Goal: Task Accomplishment & Management: Complete application form

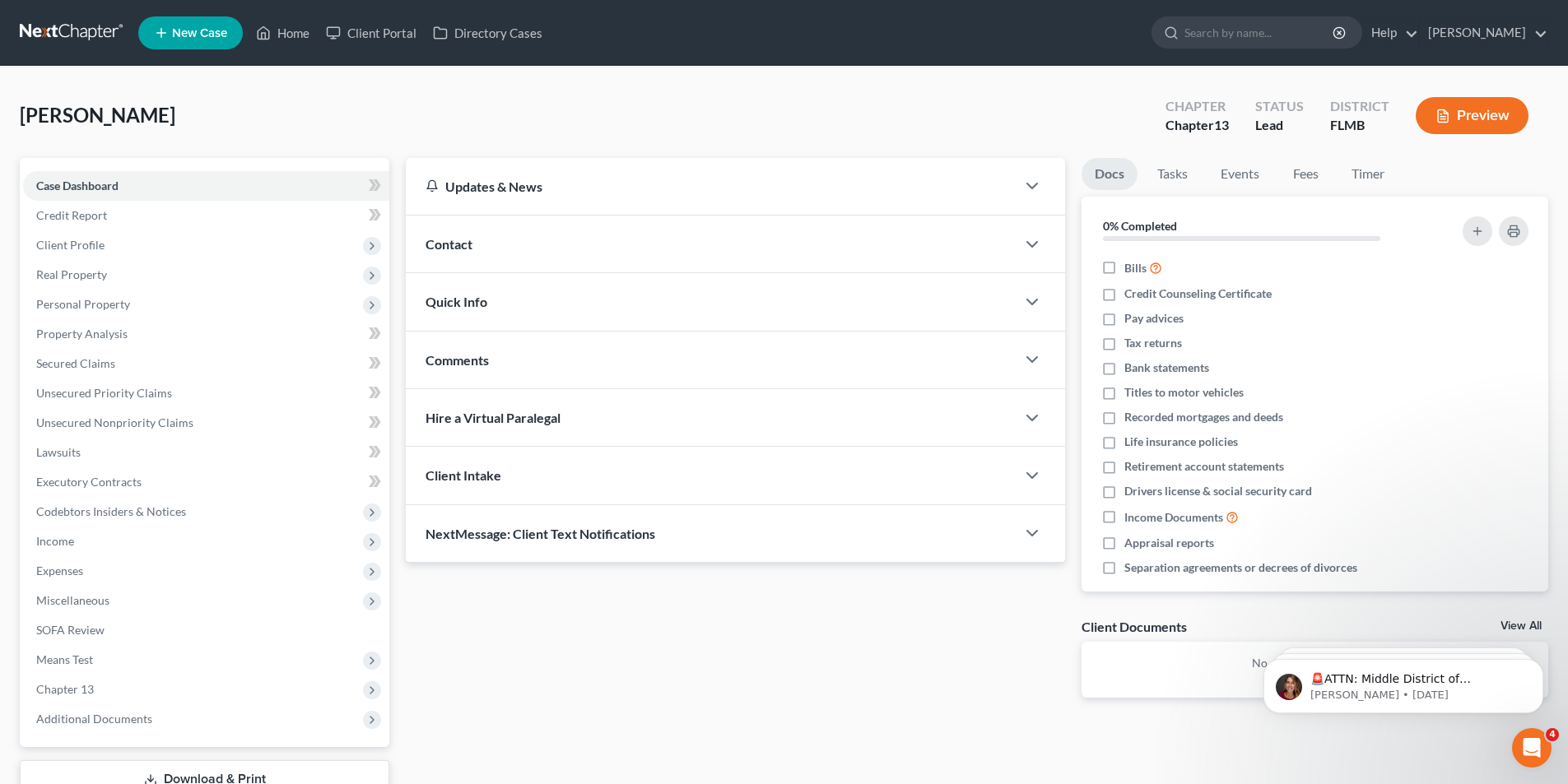
click at [1480, 119] on button "Preview" at bounding box center [1472, 115] width 112 height 37
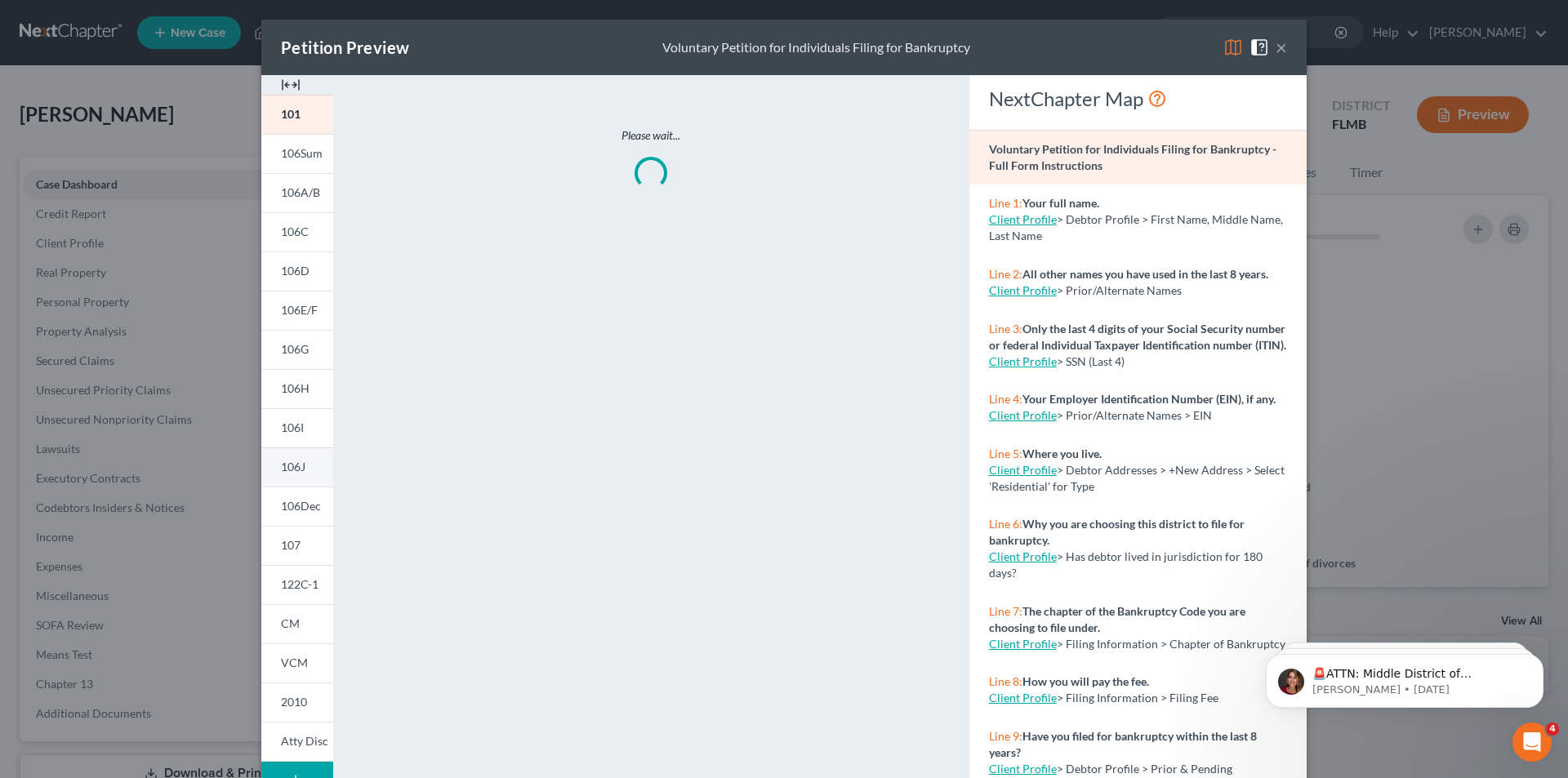
click at [294, 473] on span "106J" at bounding box center [293, 466] width 25 height 14
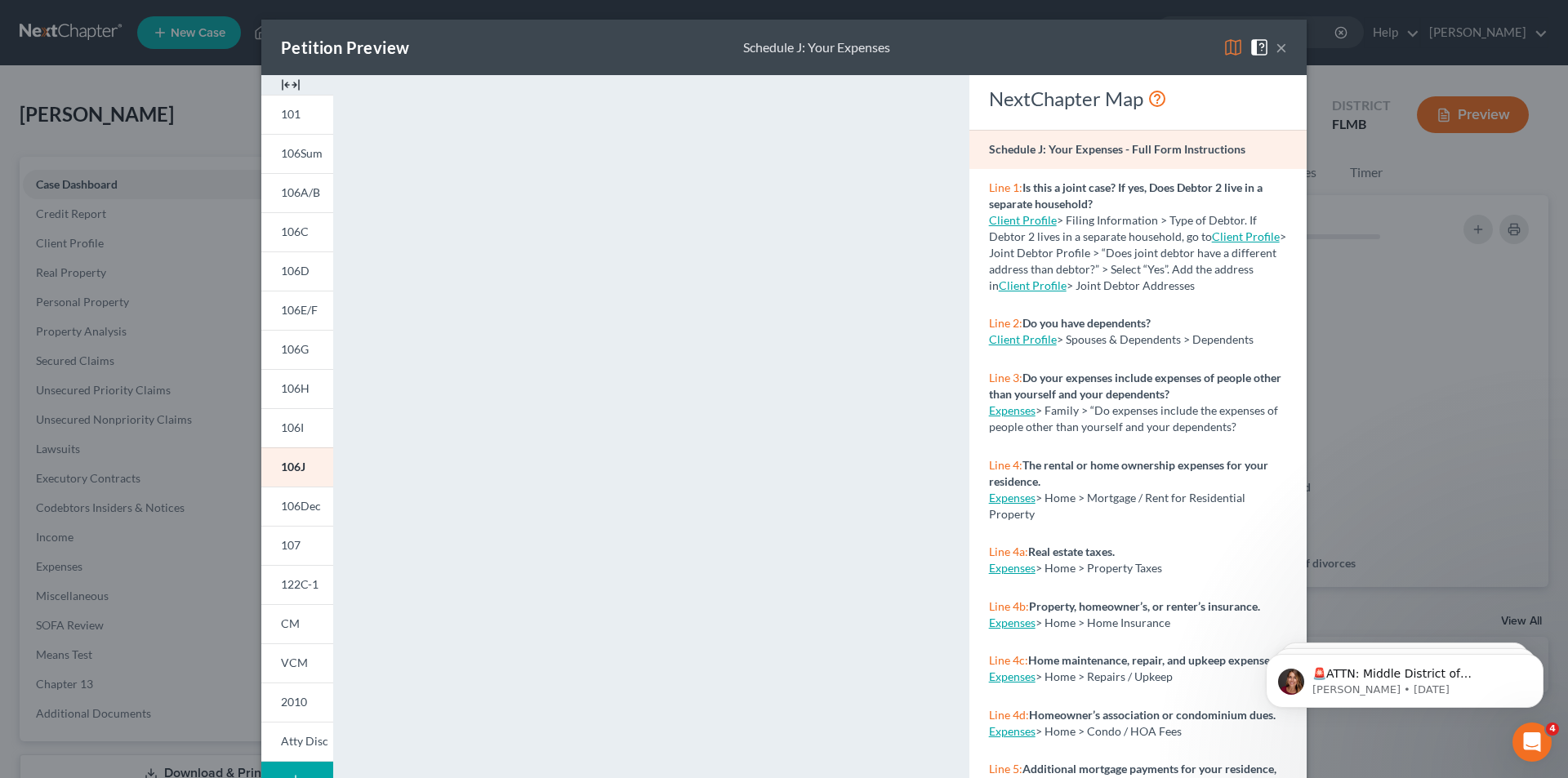
click at [1275, 48] on button "×" at bounding box center [1280, 47] width 11 height 20
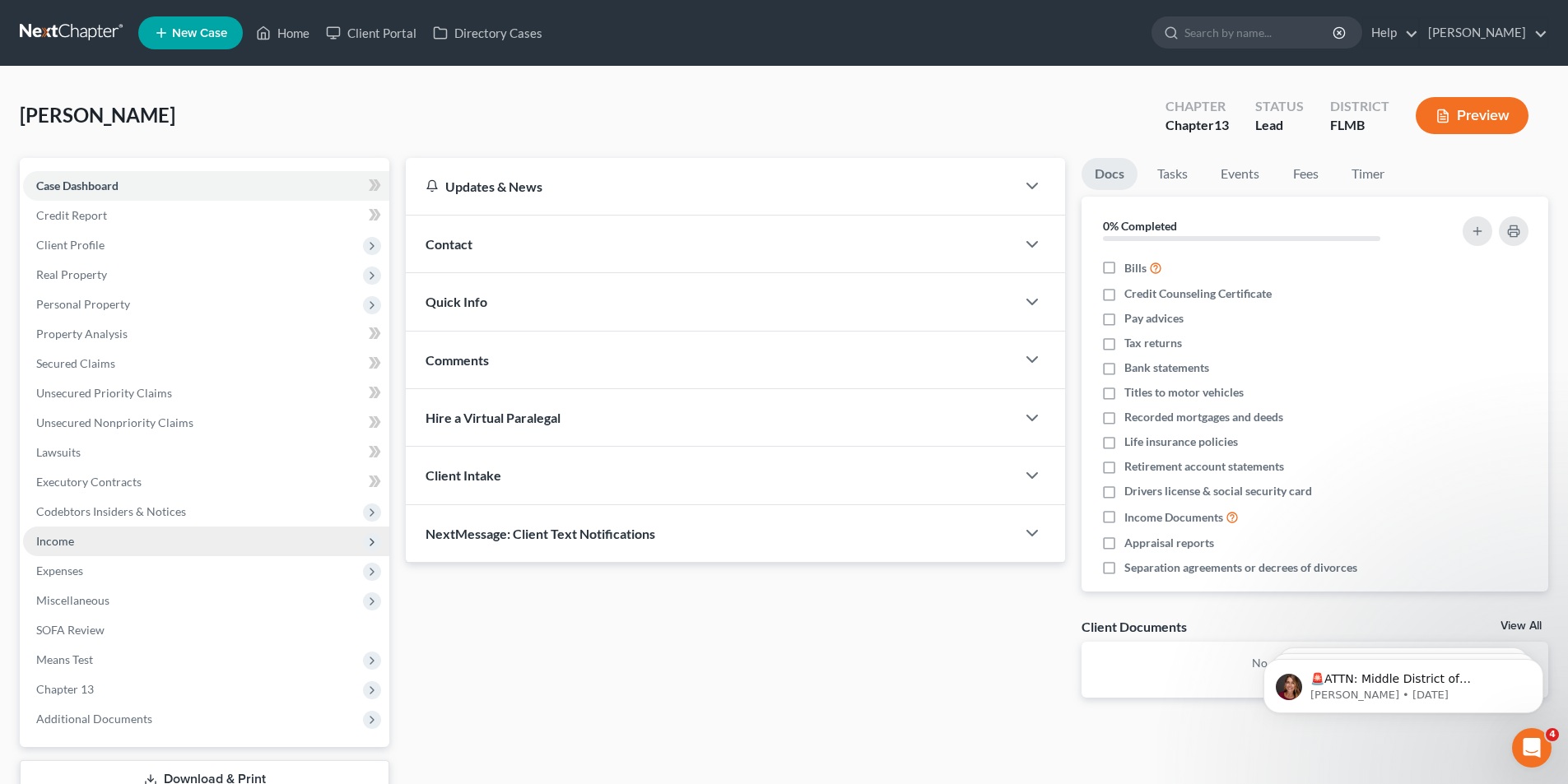
click at [86, 541] on span "Income" at bounding box center [206, 542] width 366 height 29
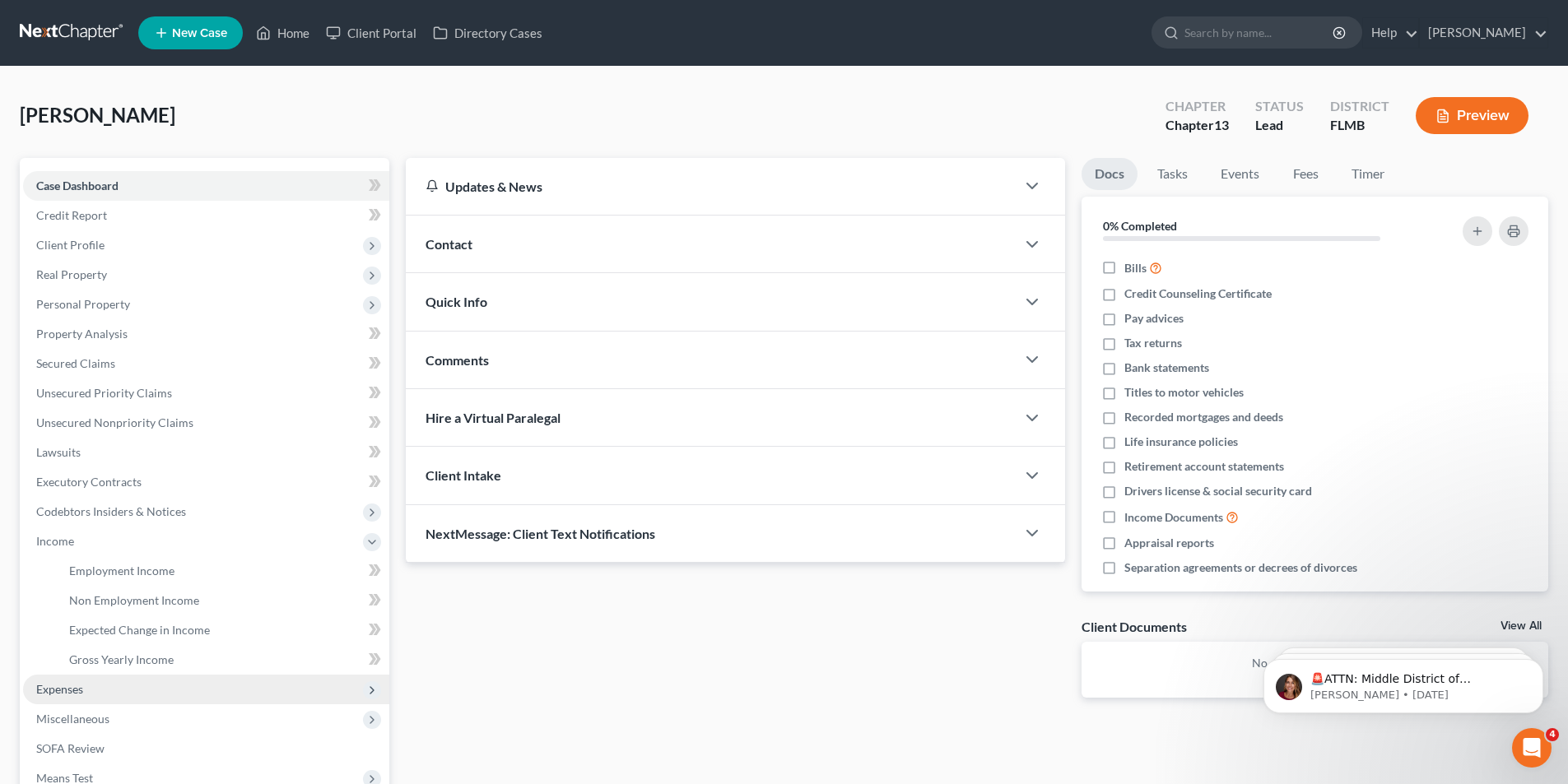
click at [73, 686] on span "Expenses" at bounding box center [60, 689] width 47 height 14
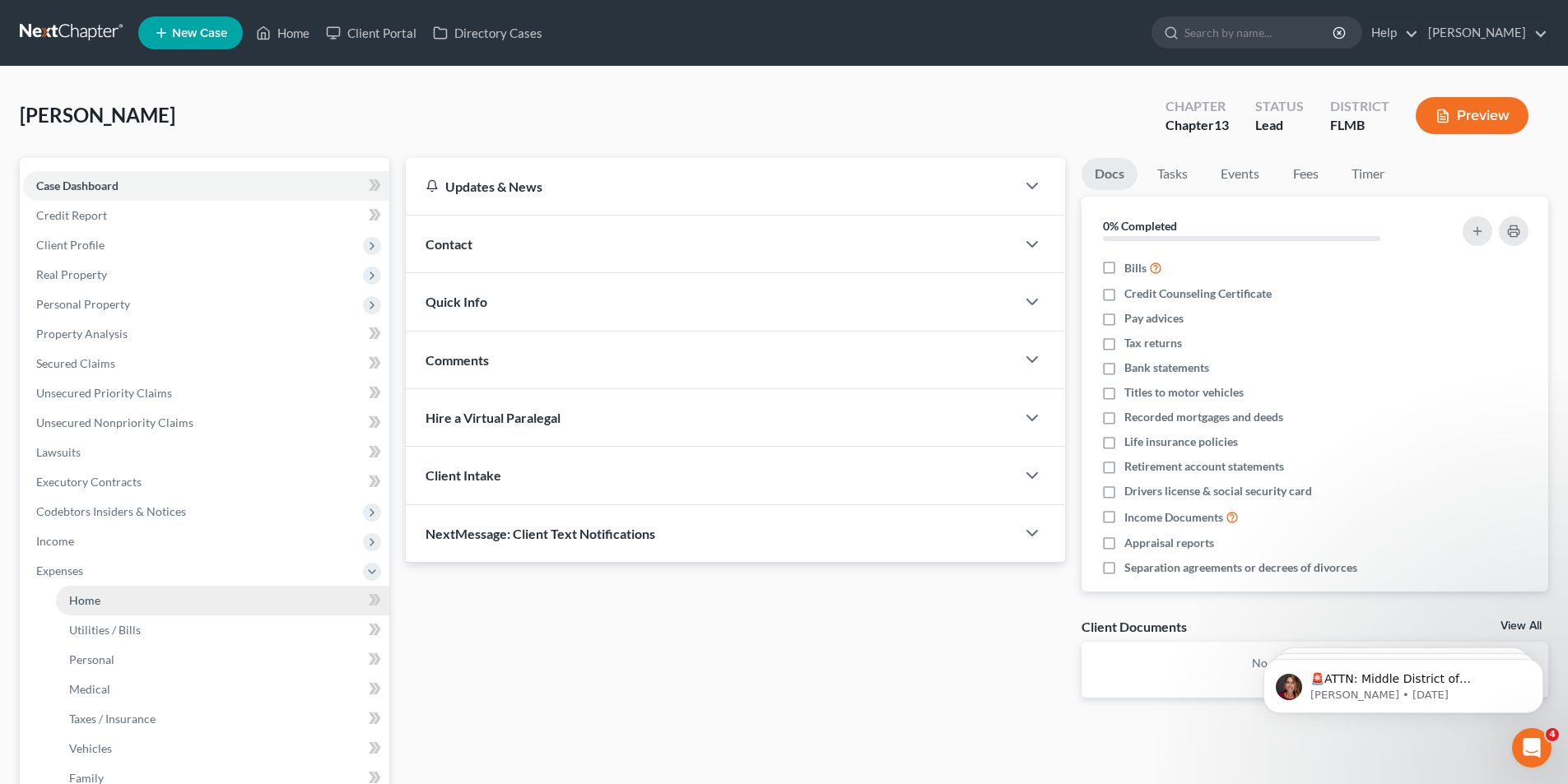
click at [266, 607] on link "Home" at bounding box center [222, 601] width 333 height 29
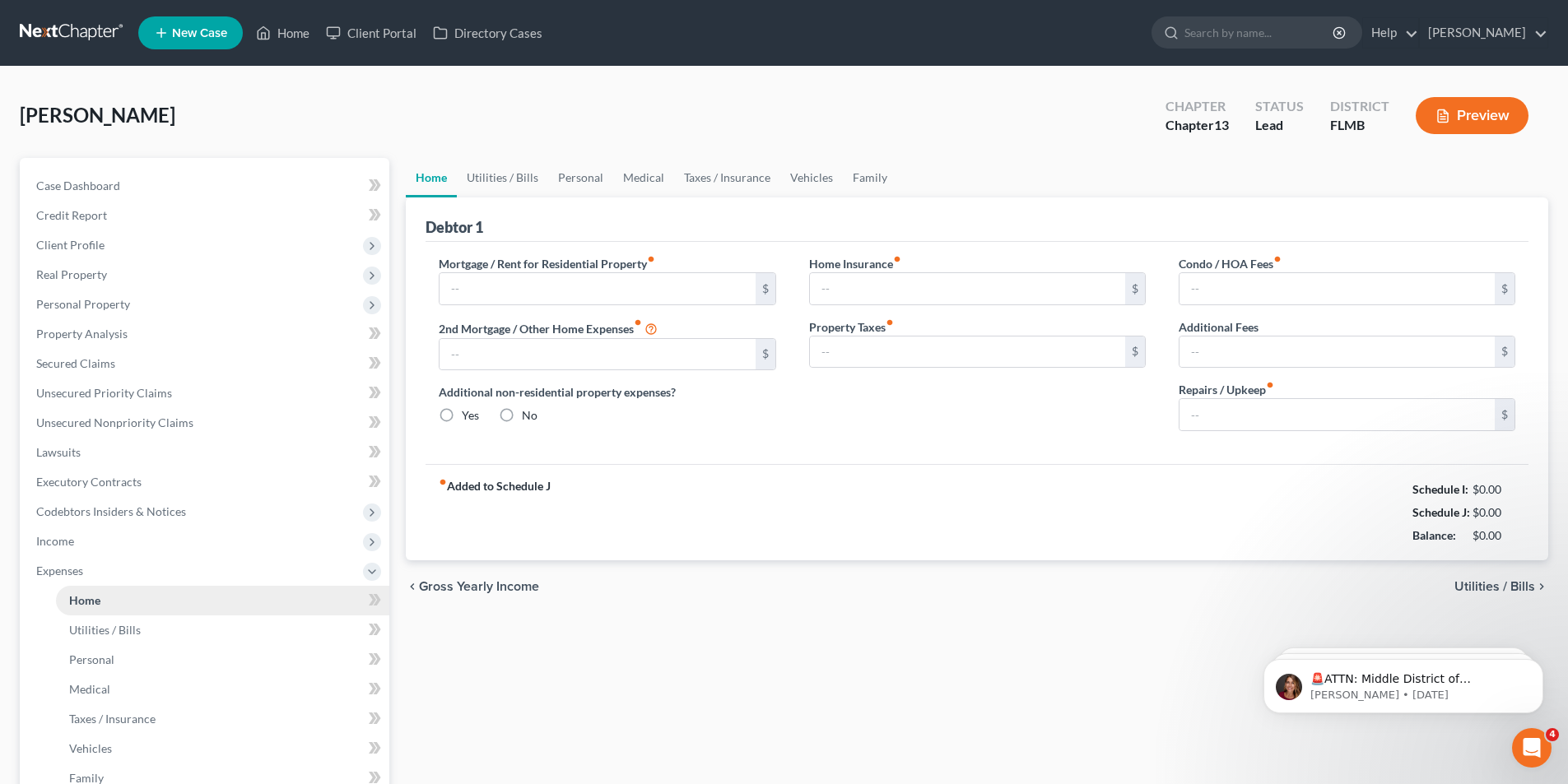
type input "0.00"
radio input "true"
type input "0.00"
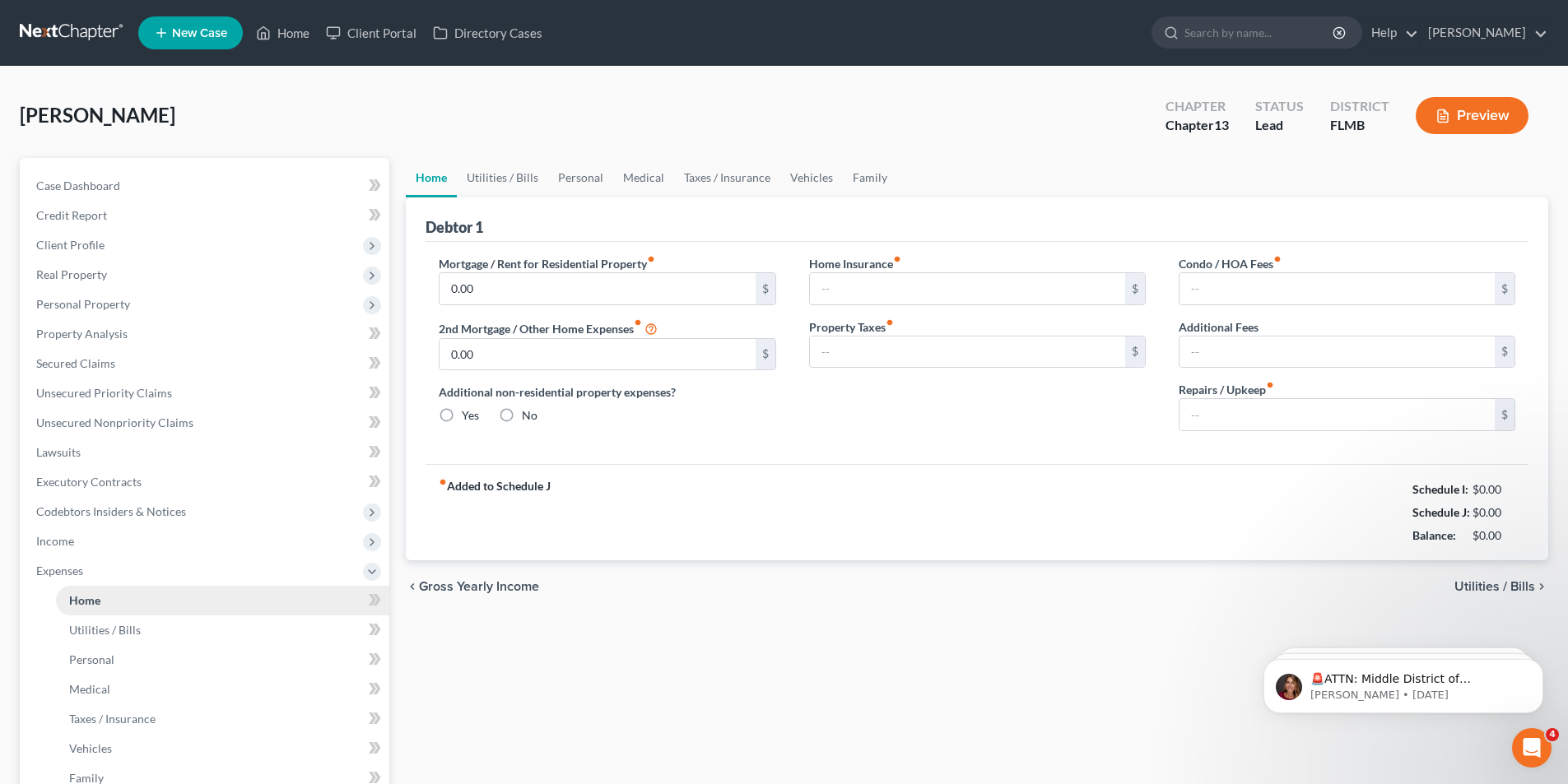
type input "0.00"
type input "100.00"
click at [526, 183] on link "Utilities / Bills" at bounding box center [503, 178] width 92 height 40
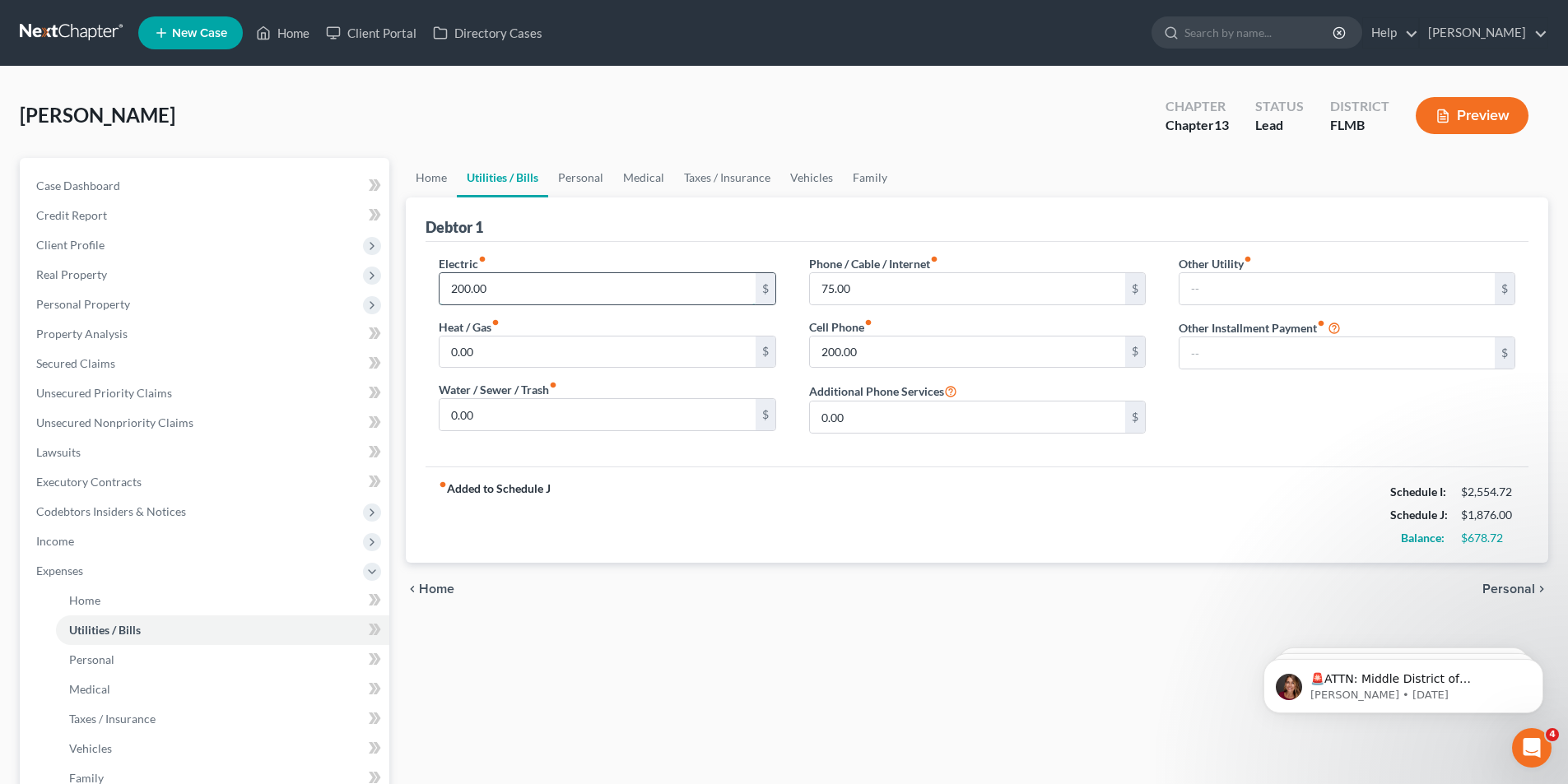
click at [453, 289] on input "200.00" at bounding box center [597, 289] width 315 height 31
type input "220.00"
type input "0"
type input "100.00"
click at [595, 171] on link "Personal" at bounding box center [580, 178] width 65 height 40
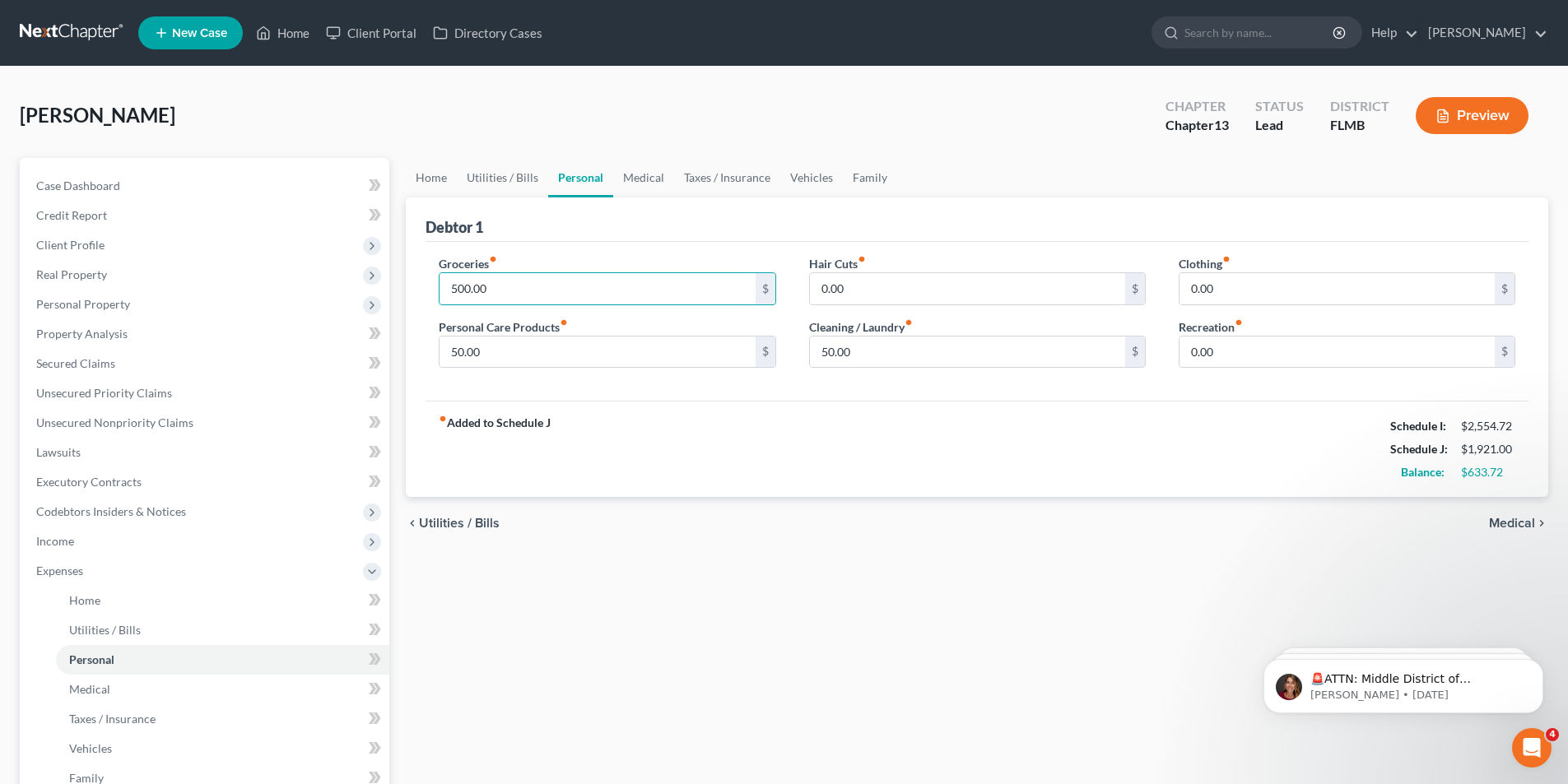
click at [406, 268] on div "Debtor 1 Groceries fiber_manual_record 500.00 $ Personal Care Products fiber_ma…" at bounding box center [977, 347] width 1142 height 300
click at [500, 292] on input "500.00" at bounding box center [597, 289] width 315 height 31
type input "550.00"
type input "55.00"
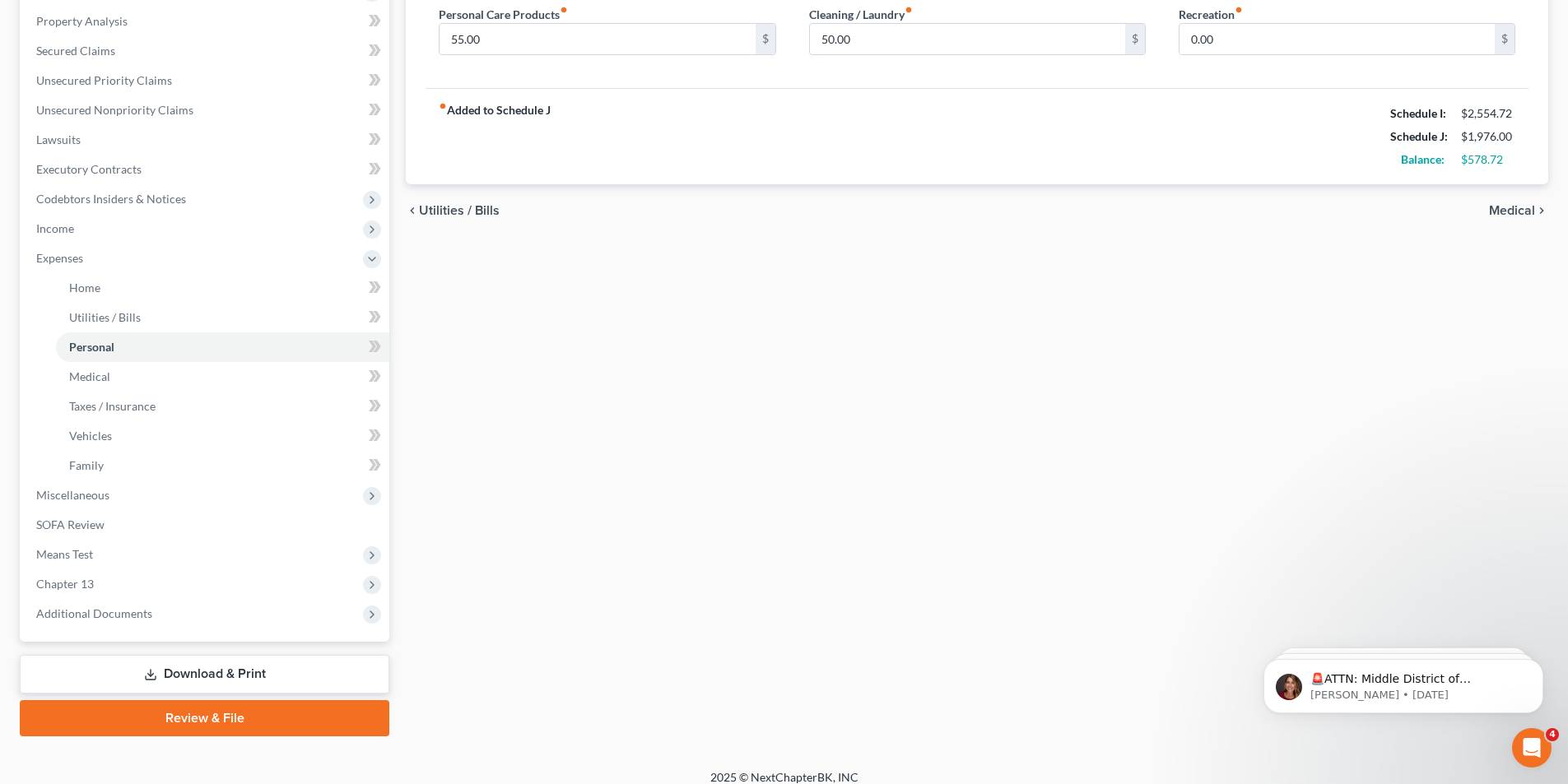
scroll to position [327, 0]
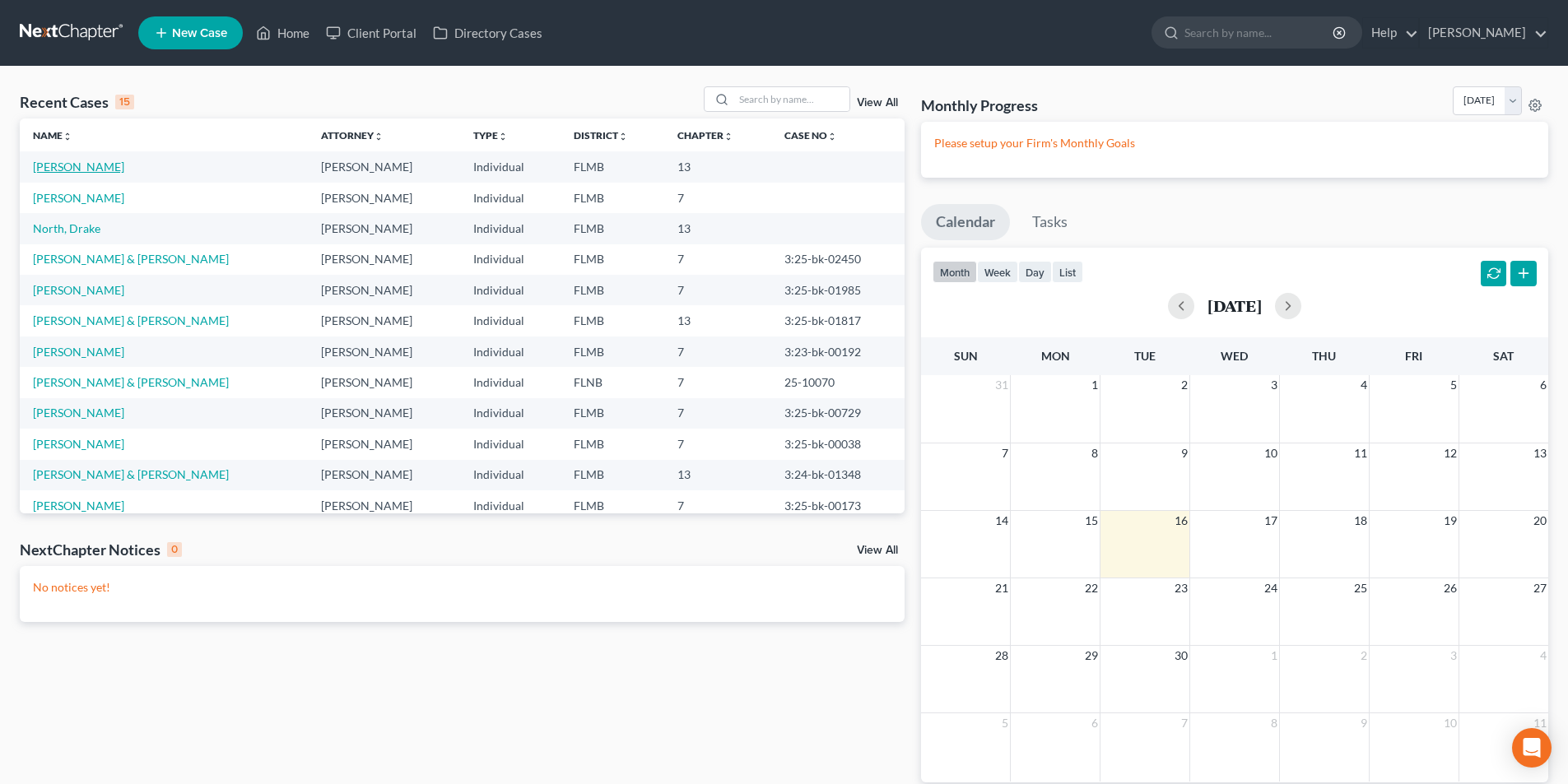
click at [95, 164] on link "[PERSON_NAME]" at bounding box center [79, 166] width 92 height 14
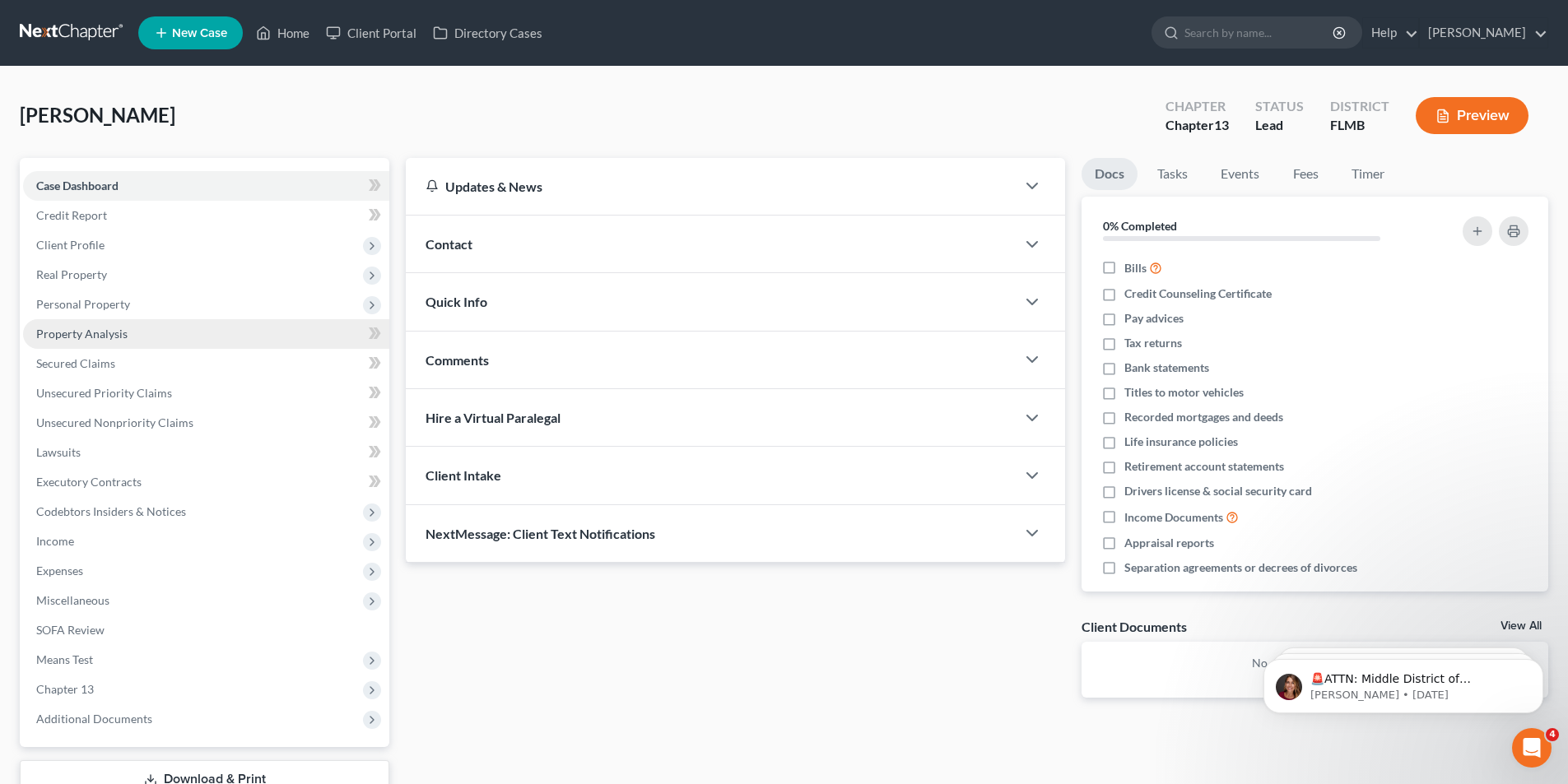
click at [69, 328] on span "Property Analysis" at bounding box center [82, 334] width 92 height 14
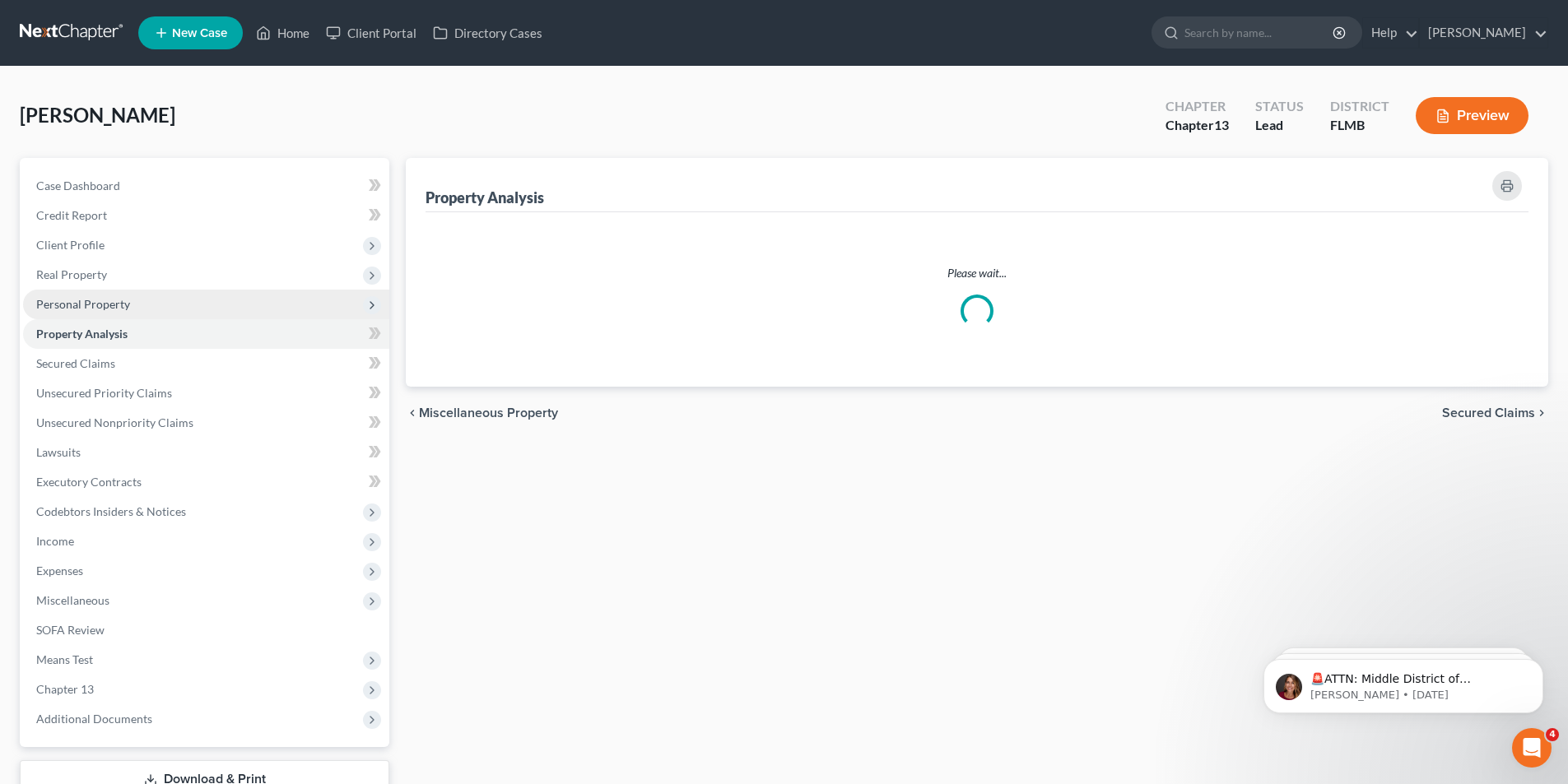
click at [75, 293] on span "Personal Property" at bounding box center [206, 305] width 366 height 29
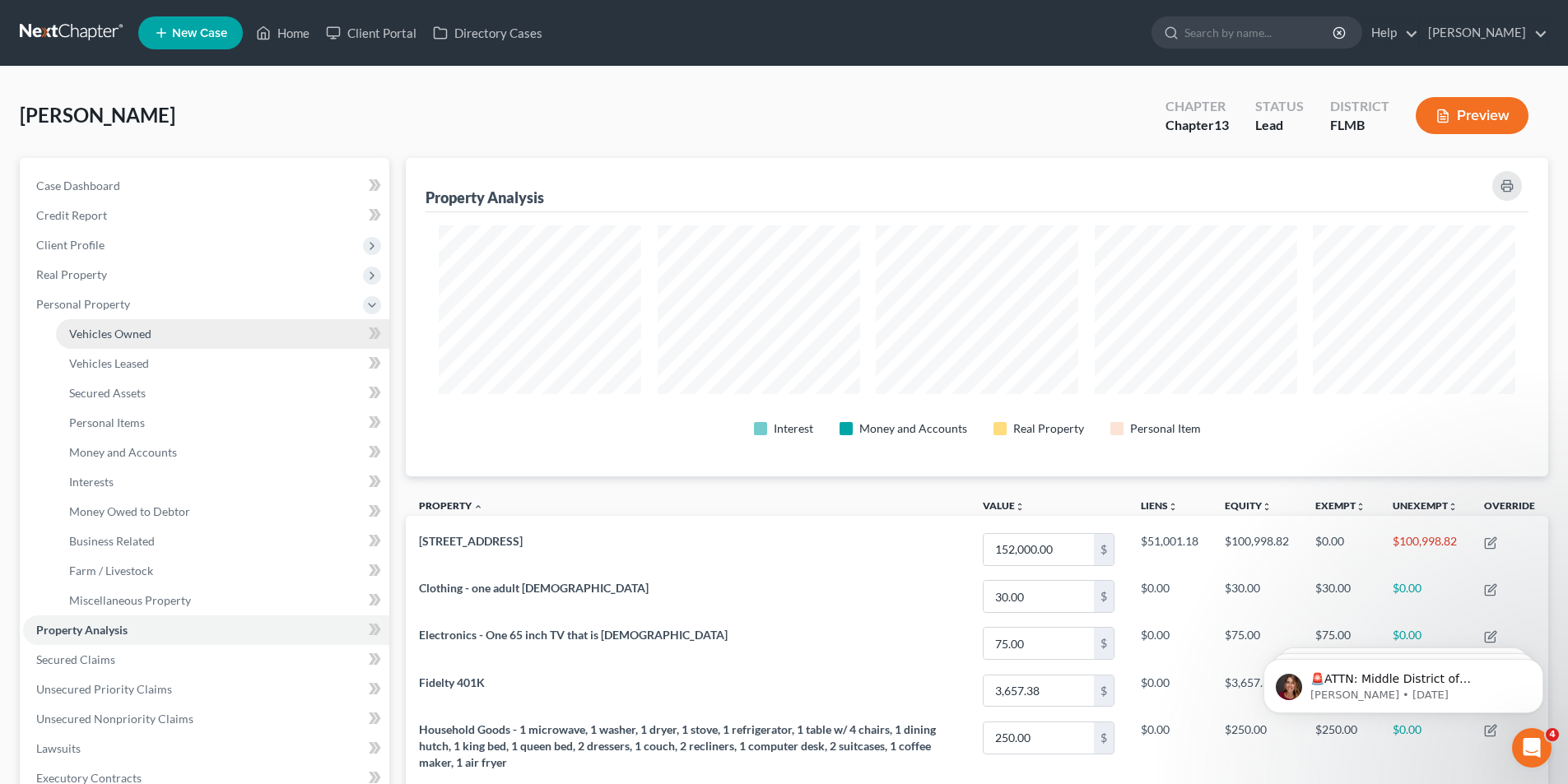
scroll to position [318, 1142]
click at [93, 458] on span "Money and Accounts" at bounding box center [123, 452] width 108 height 14
